Goal: Navigation & Orientation: Find specific page/section

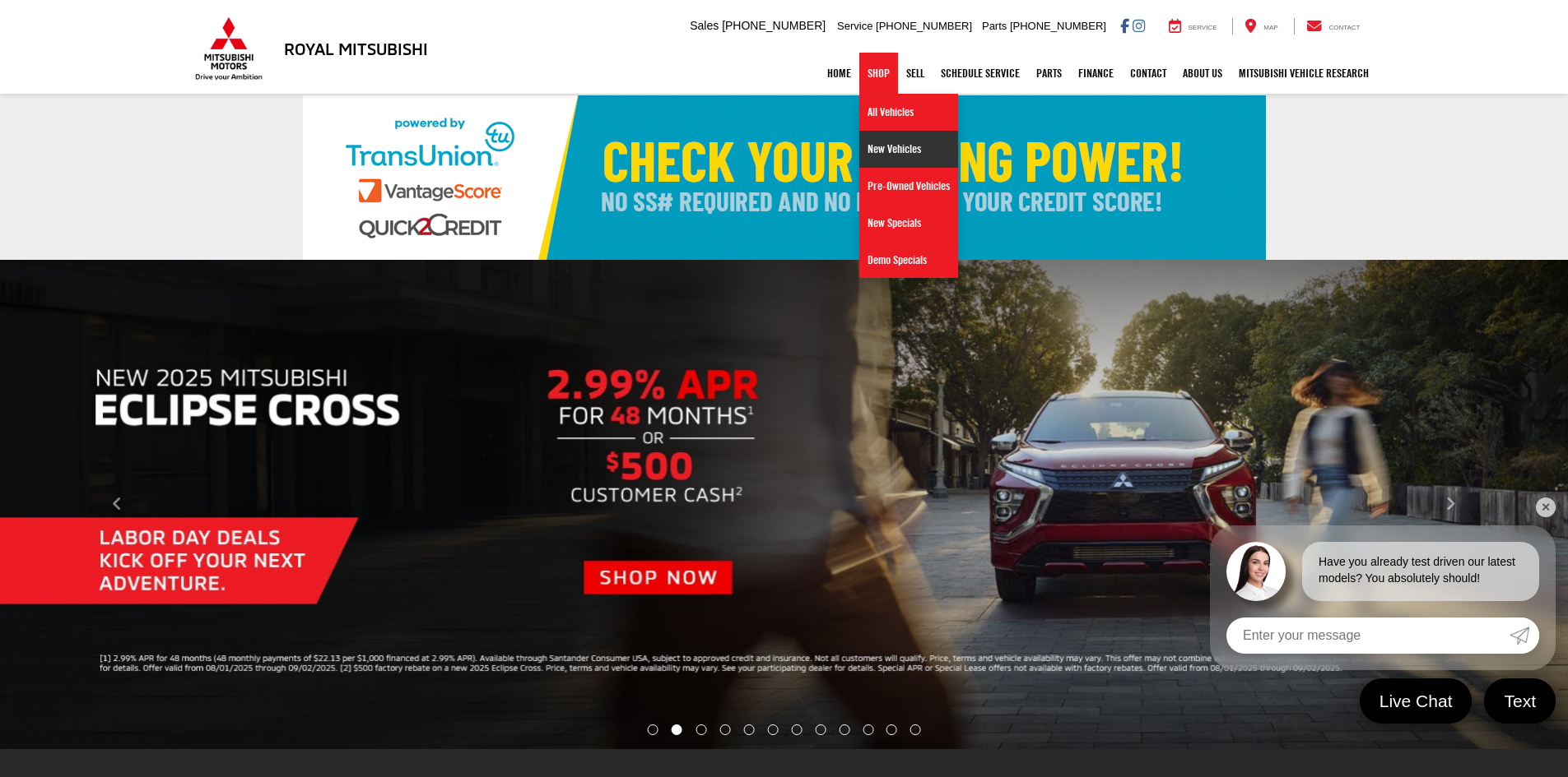
click at [894, 146] on link "New Vehicles" at bounding box center [908, 149] width 99 height 37
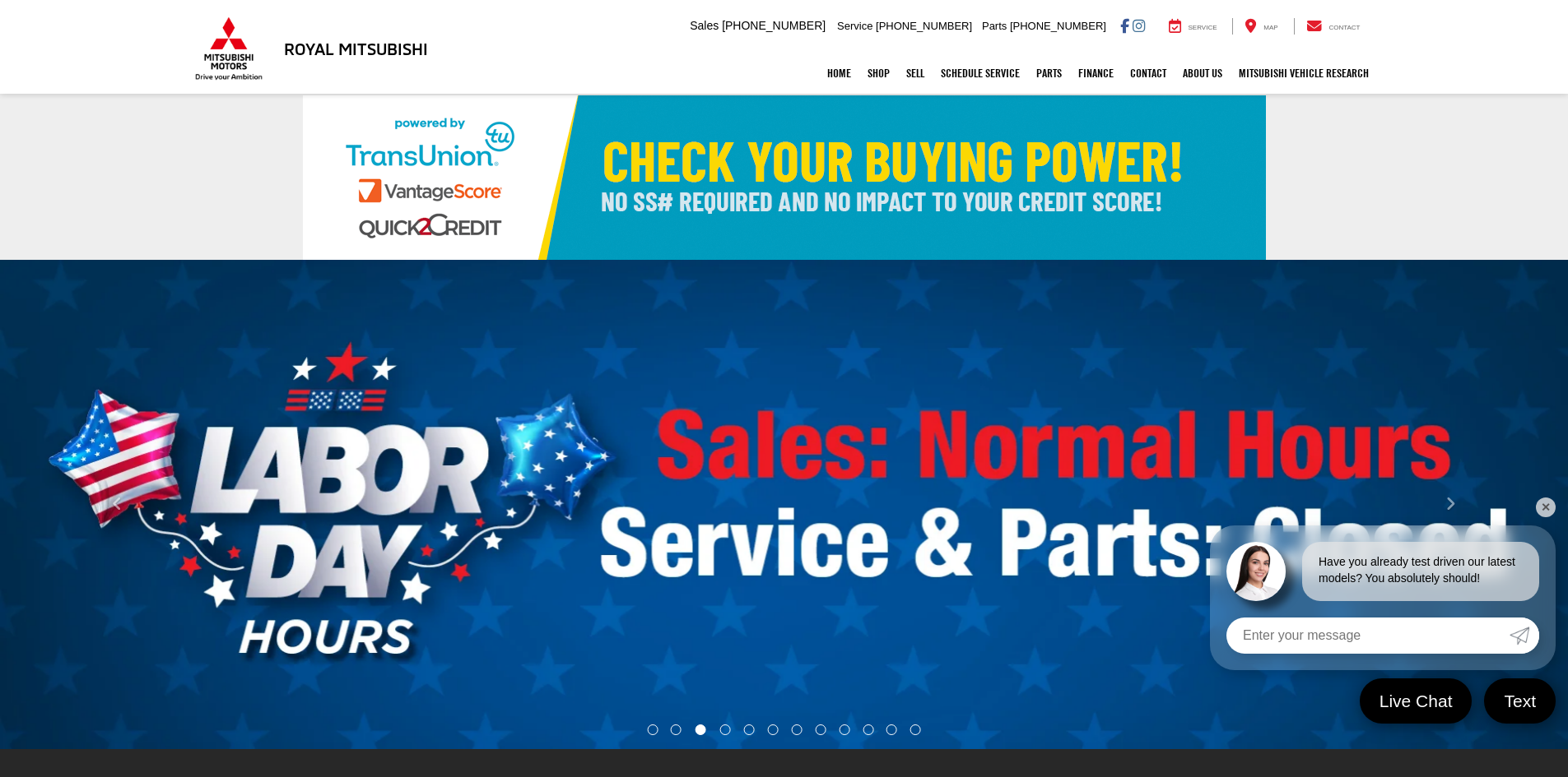
click at [1540, 509] on link "✕" at bounding box center [1545, 507] width 20 height 20
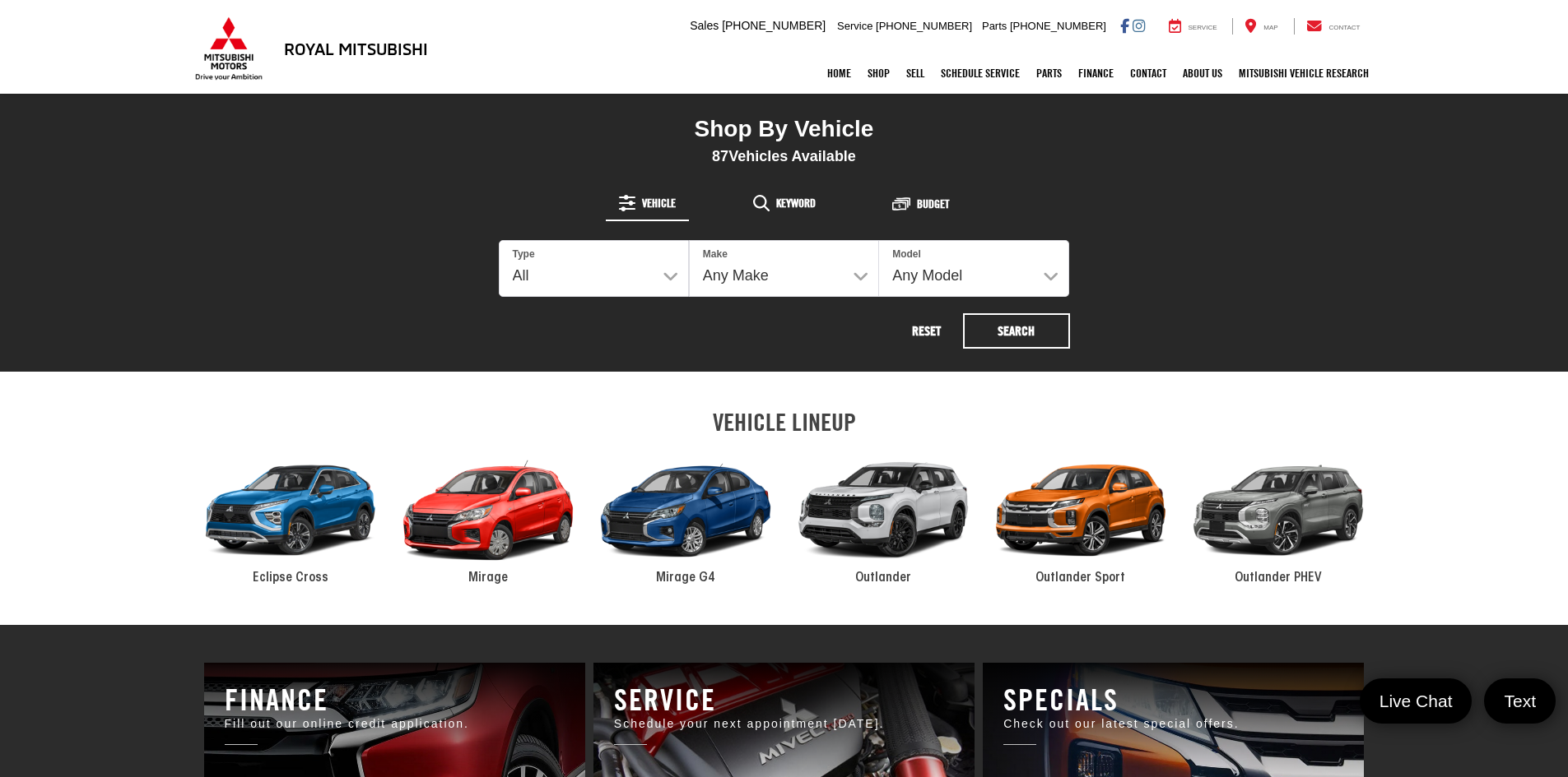
scroll to position [658, 0]
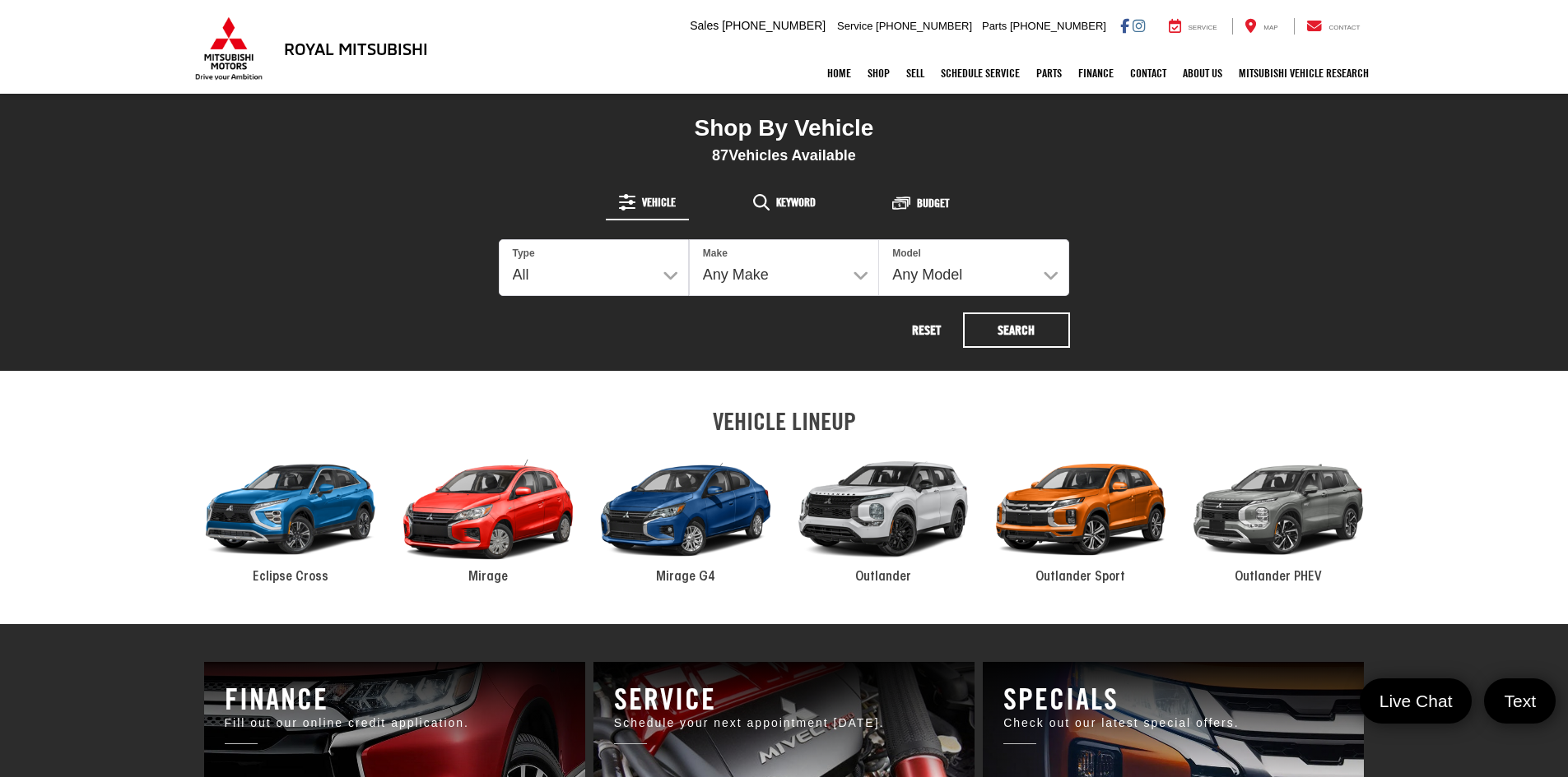
click at [512, 535] on div "2024 Mitsubishi Mirage" at bounding box center [488, 510] width 197 height 133
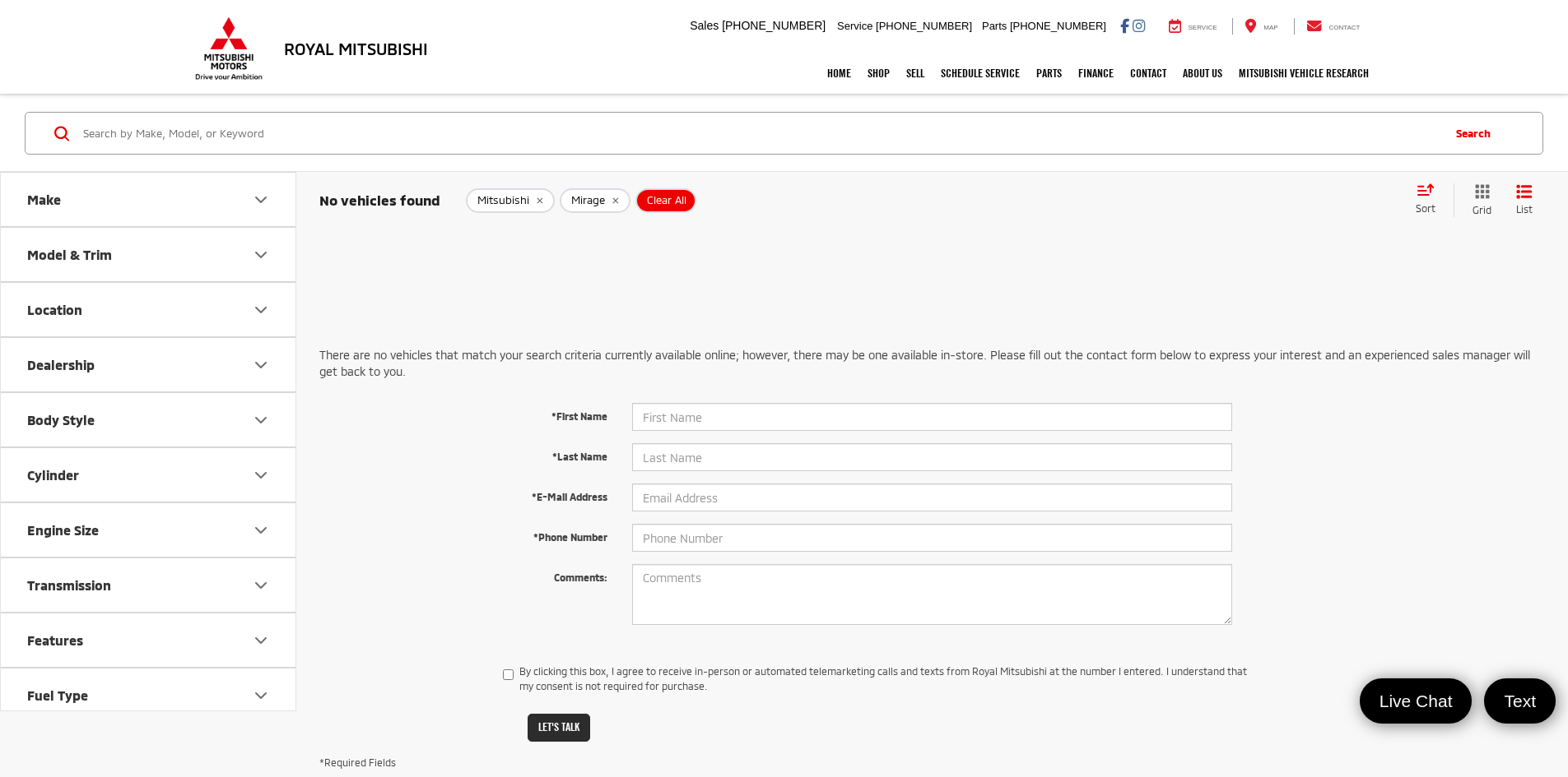
click at [68, 251] on div "Model & Trim" at bounding box center [69, 255] width 84 height 15
